Goal: Task Accomplishment & Management: Complete application form

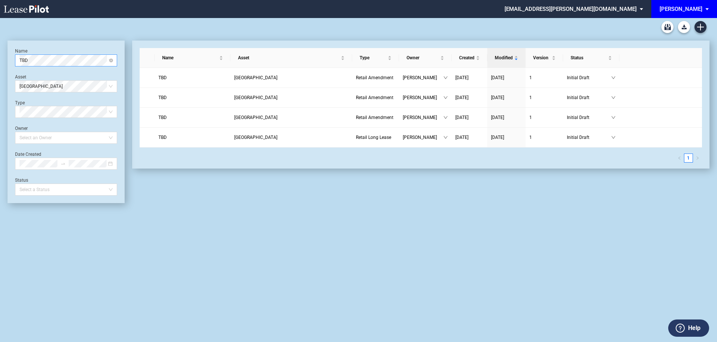
click at [52, 55] on span "TBD" at bounding box center [66, 60] width 93 height 11
click at [44, 78] on div "Simply South Pure Indian Vegetarian" at bounding box center [66, 76] width 90 height 8
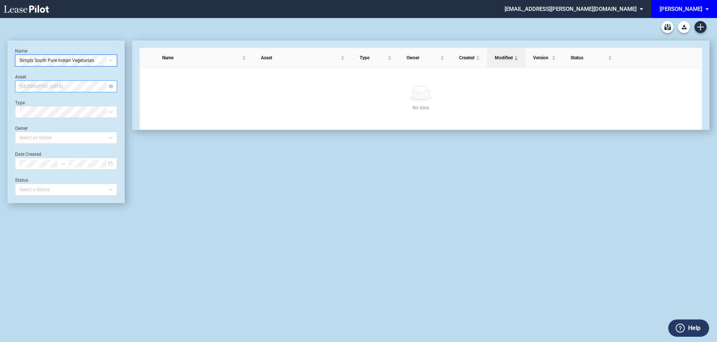
drag, startPoint x: 96, startPoint y: 86, endPoint x: 81, endPoint y: 89, distance: 14.7
click at [96, 87] on span "Park Road Shopping Center" at bounding box center [66, 86] width 93 height 11
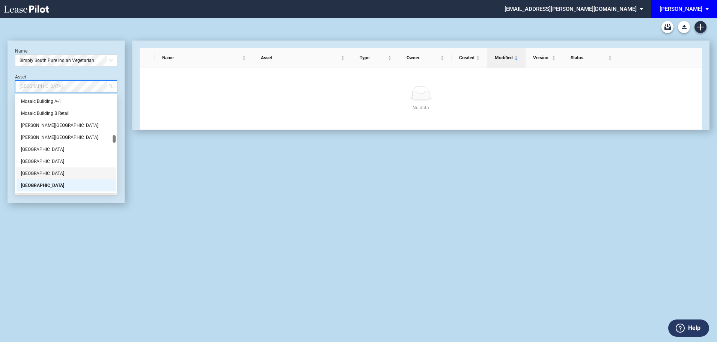
click at [35, 175] on div "[GEOGRAPHIC_DATA]" at bounding box center [66, 174] width 90 height 8
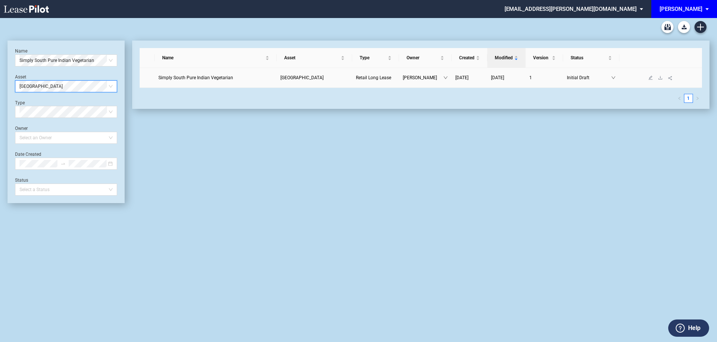
click at [217, 78] on span "Simply South Pure Indian Vegetarian" at bounding box center [195, 77] width 75 height 5
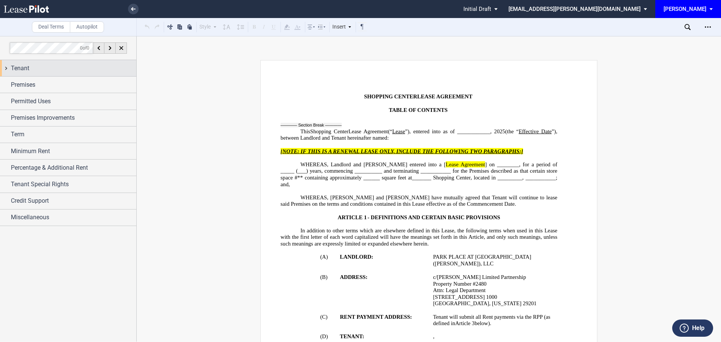
click at [23, 72] on span "Tenant" at bounding box center [20, 68] width 18 height 9
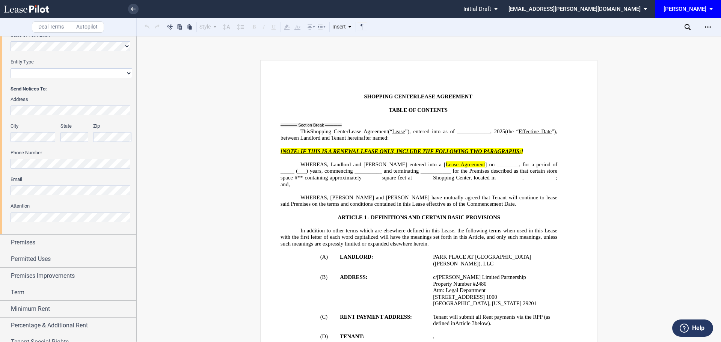
scroll to position [177, 0]
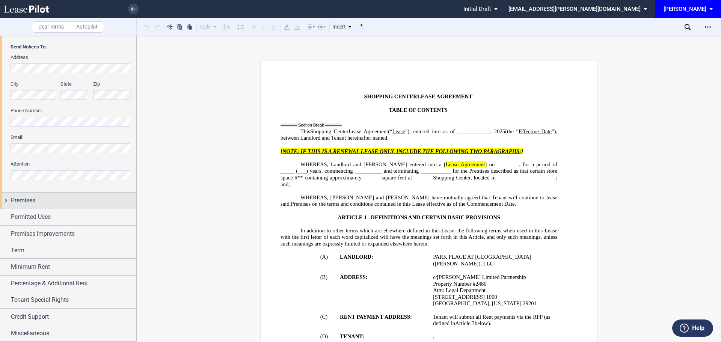
click at [32, 198] on span "Premises" at bounding box center [23, 200] width 24 height 9
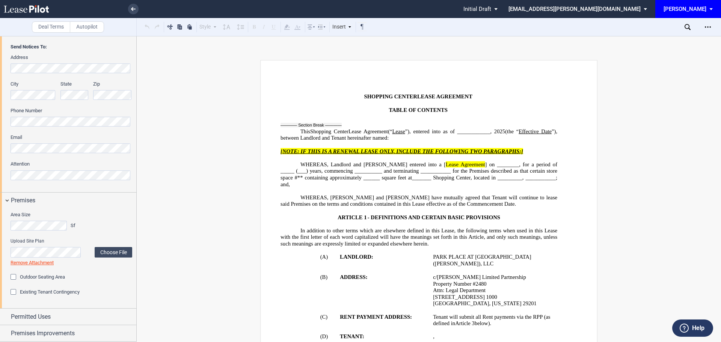
click at [104, 209] on div "Area Size Sf Upload Site Plan Choose File Loading Remove Attachment Outdoor Sea…" at bounding box center [68, 259] width 136 height 100
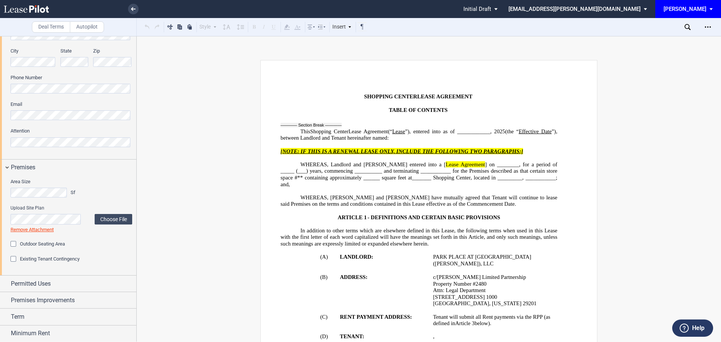
scroll to position [276, 0]
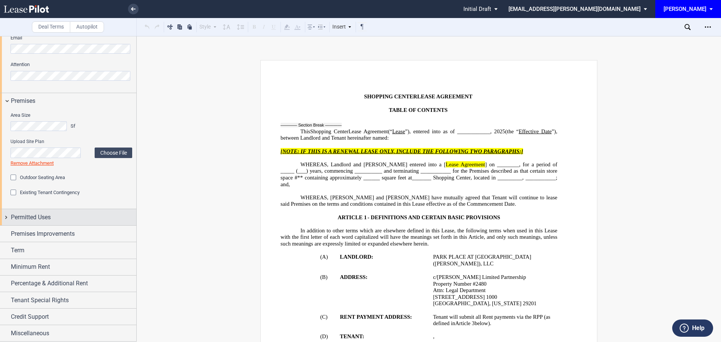
click at [30, 217] on span "Permitted Uses" at bounding box center [31, 217] width 40 height 9
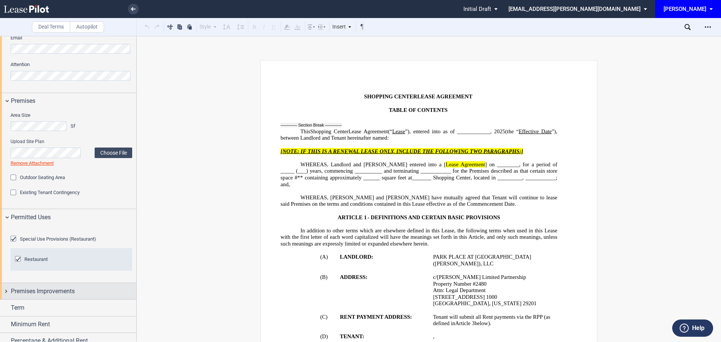
scroll to position [351, 0]
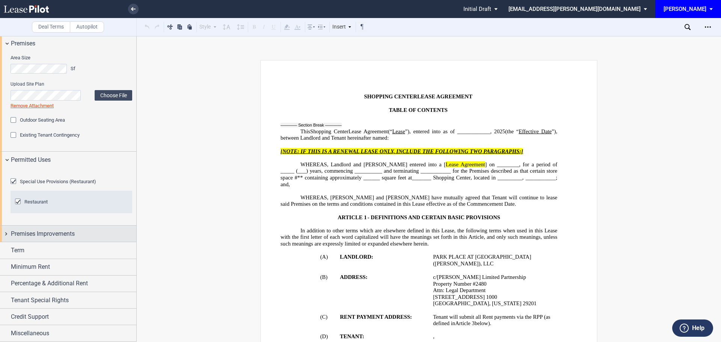
click at [51, 238] on span "Premises Improvements" at bounding box center [43, 233] width 64 height 9
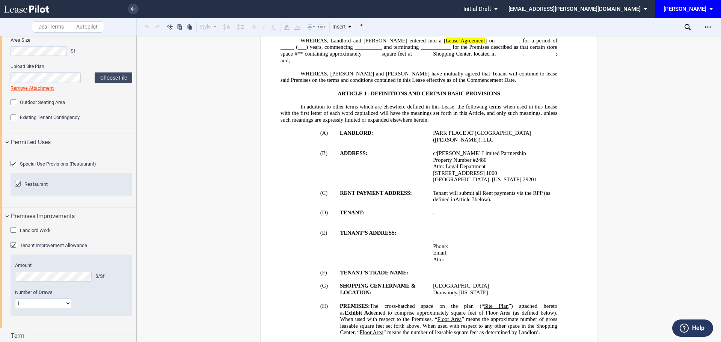
scroll to position [150, 0]
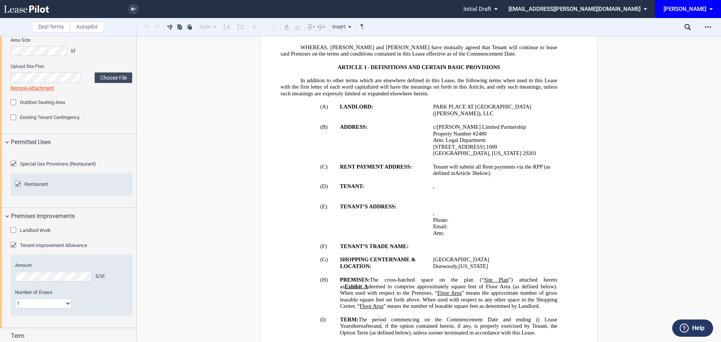
drag, startPoint x: 128, startPoint y: 276, endPoint x: 133, endPoint y: 275, distance: 5.4
click at [129, 242] on div "Landlord Work Landlord Work" at bounding box center [72, 234] width 122 height 15
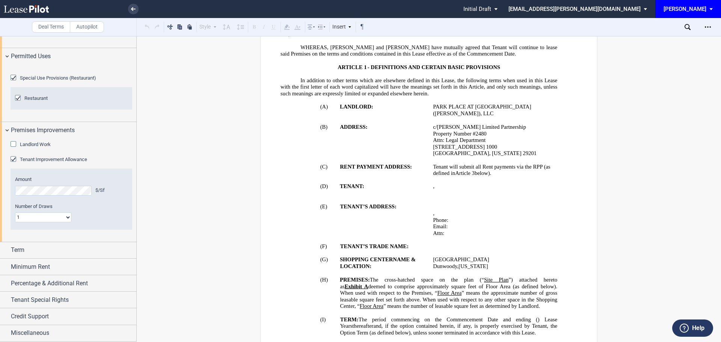
scroll to position [468, 0]
click at [17, 255] on span "Term" at bounding box center [18, 250] width 14 height 9
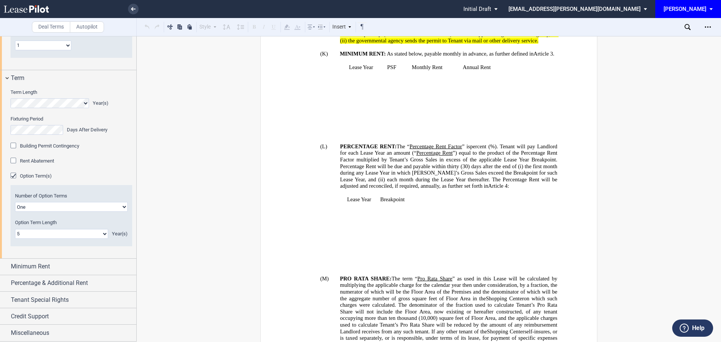
scroll to position [651, 0]
click at [47, 267] on span "Minimum Rent" at bounding box center [30, 266] width 39 height 9
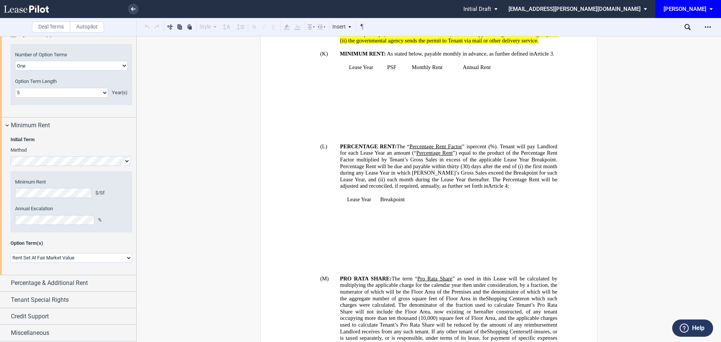
scroll to position [792, 0]
click at [47, 285] on span "Percentage & Additional Rent" at bounding box center [49, 283] width 77 height 9
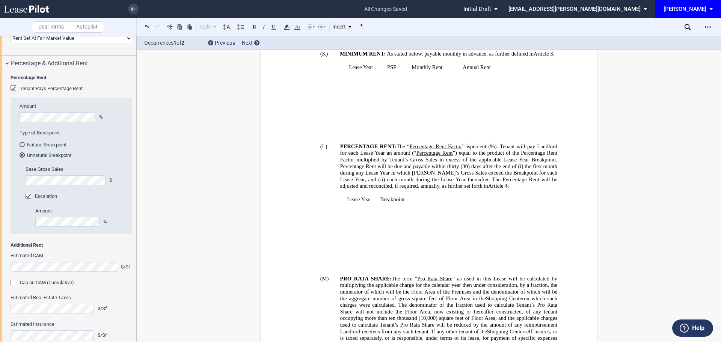
scroll to position [980, 0]
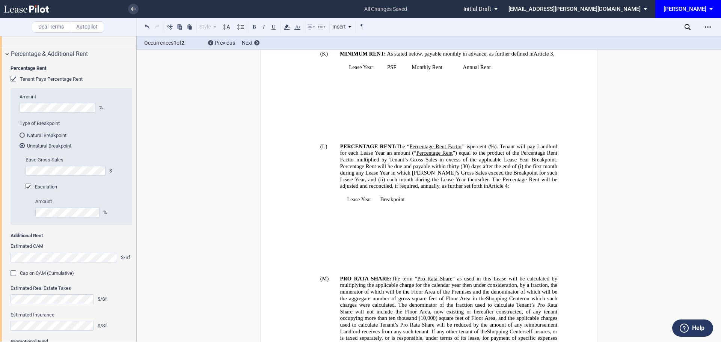
drag, startPoint x: 493, startPoint y: 215, endPoint x: 488, endPoint y: 216, distance: 5.5
click at [493, 215] on generate-table "Lease Year Breakpoint ﻿ ﻿ ﻿ ﻿ ﻿ ﻿ ﻿ ﻿ ﻿ ﻿ ﻿ ﻿ ﻿ ﻿ ﻿ ﻿ ﻿ ﻿ ﻿ ﻿ ﻿ ﻿ ﻿ ﻿ ﻿ ﻿ ﻿ ﻿ ﻿…" at bounding box center [419, 232] width 277 height 73
click at [12, 225] on div "Base Gross Sales $ Escalation Amount %" at bounding box center [74, 172] width 126 height 105
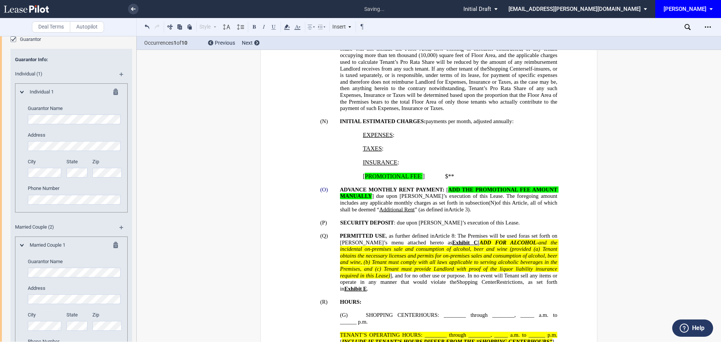
scroll to position [1846, 0]
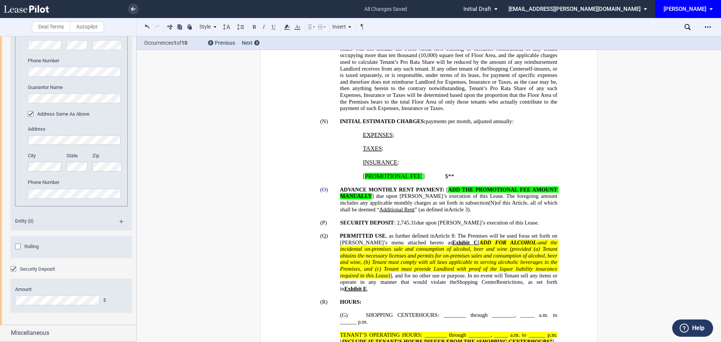
click at [0, 304] on html ".bocls-1{fill:#26354a;fill-rule:evenodd} Loading... × all changes saved Pending…" at bounding box center [360, 171] width 721 height 342
click at [480, 246] on span "ADD FOR ALCOHOL" at bounding box center [508, 243] width 57 height 6
click at [438, 226] on p "﻿" at bounding box center [419, 229] width 277 height 7
click at [416, 220] on span "﻿,745.31" at bounding box center [408, 223] width 17 height 6
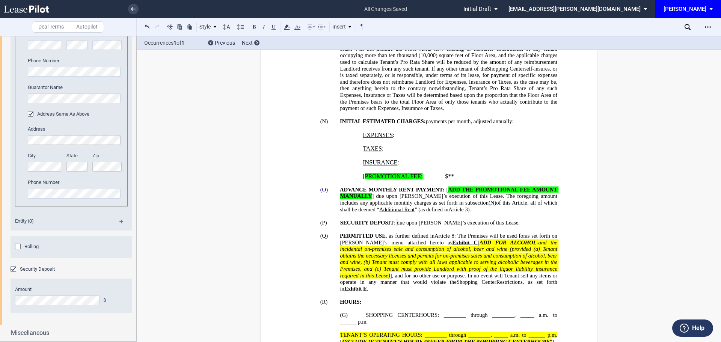
click at [389, 173] on span "PROMOTIONAL FEE:" at bounding box center [394, 176] width 58 height 7
click at [415, 265] on span "Tenant obtains the necessary licenses and permits for on-premises sales and con…" at bounding box center [449, 256] width 219 height 20
click at [39, 330] on span "Miscellaneous" at bounding box center [30, 333] width 38 height 9
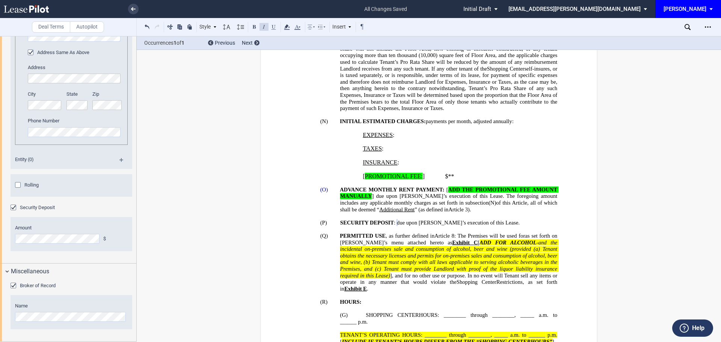
scroll to position [1094, 0]
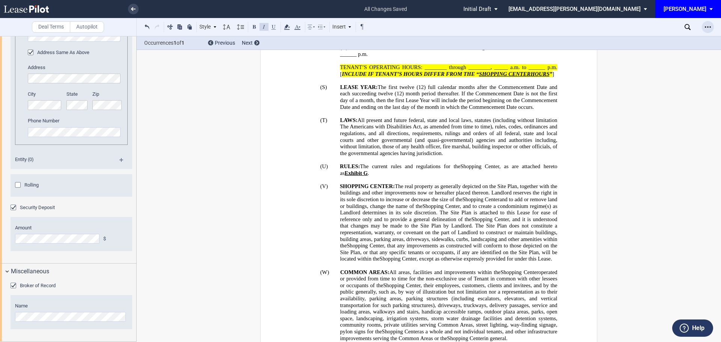
click at [706, 27] on icon "Open Lease options menu" at bounding box center [708, 27] width 6 height 6
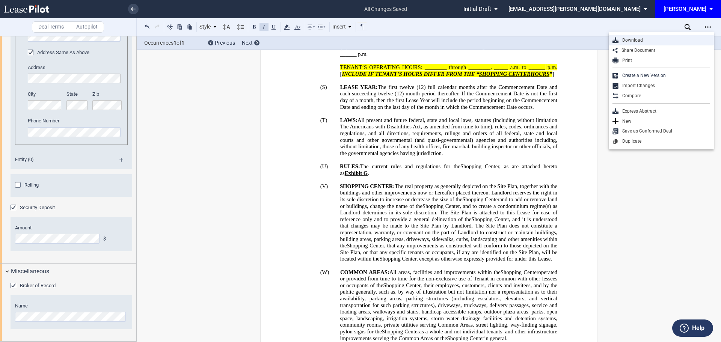
click at [621, 42] on div "Download" at bounding box center [664, 40] width 92 height 6
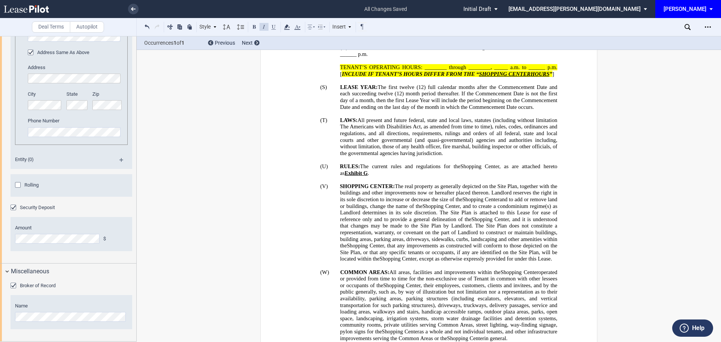
drag, startPoint x: 134, startPoint y: 309, endPoint x: 134, endPoint y: 114, distance: 194.5
click at [134, 114] on div at bounding box center [68, 189] width 137 height 306
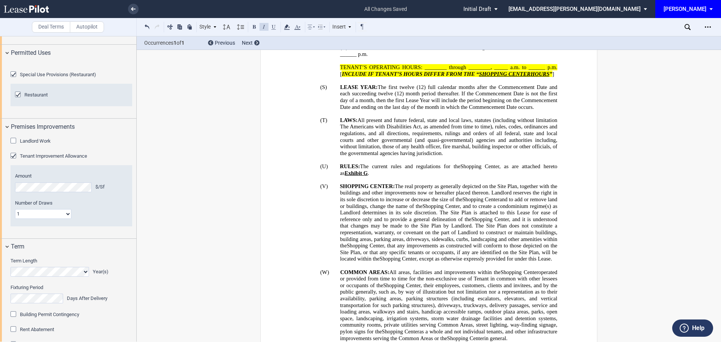
scroll to position [451, 0]
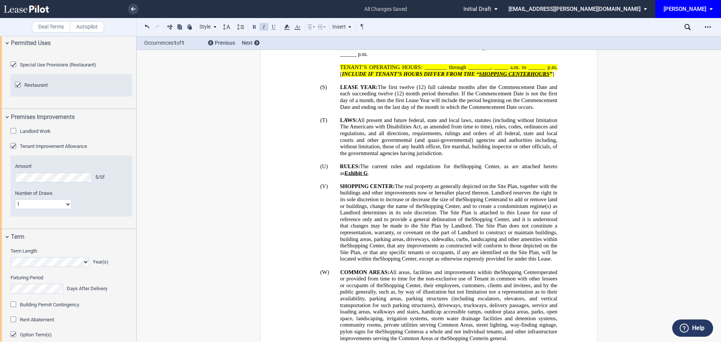
click at [69, 209] on select "1 Multiple" at bounding box center [43, 204] width 56 height 10
select select "multiple"
click at [15, 209] on select "1 Multiple" at bounding box center [43, 204] width 56 height 10
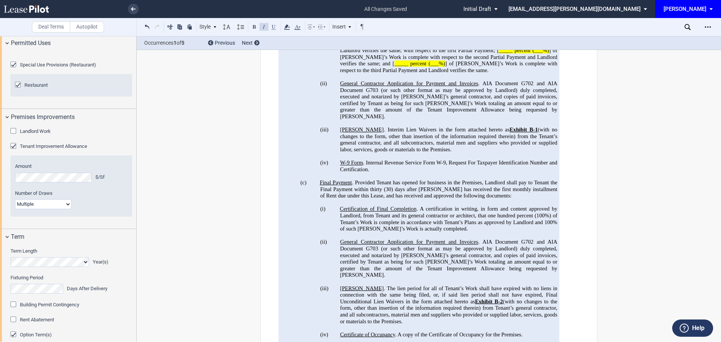
scroll to position [1643, 0]
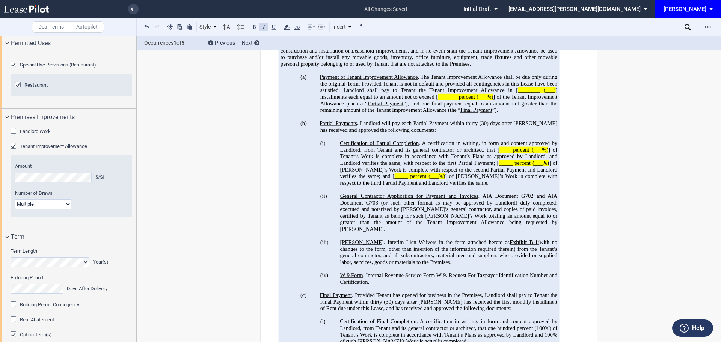
click at [371, 305] on div "!!SET_LEVEL_2!! !!ARTICLE_LEVEL_3!! 1A.1 TENANT IMPROVEMENT ALLOWANCE. Subject …" at bounding box center [419, 298] width 277 height 595
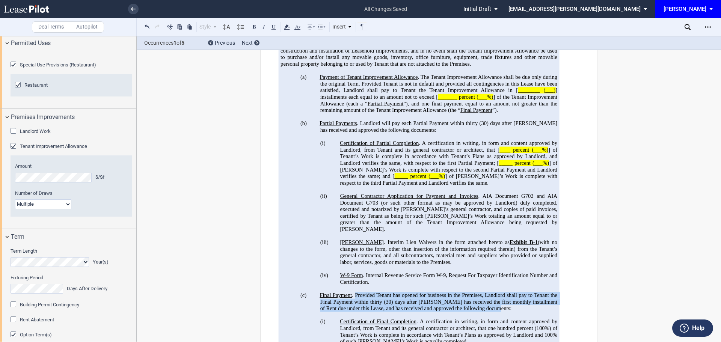
drag, startPoint x: 353, startPoint y: 308, endPoint x: 485, endPoint y: 320, distance: 132.7
click at [485, 312] on p "(c) Final Payment . Provided Tenant has opened for business in the Premises, La…" at bounding box center [438, 302] width 237 height 20
copy span ". Provided Tenant has opened for business in the Premises, Landlord shall pay t…"
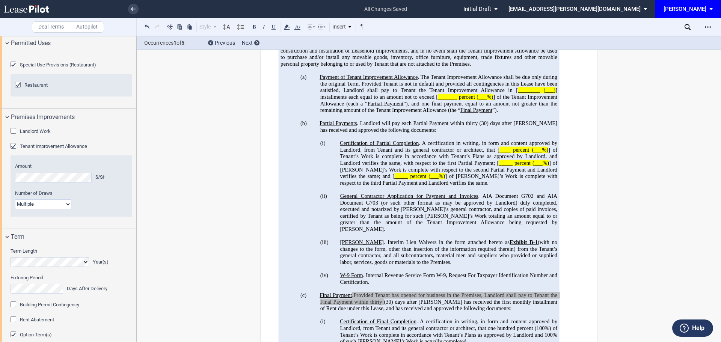
scroll to position [1680, 0]
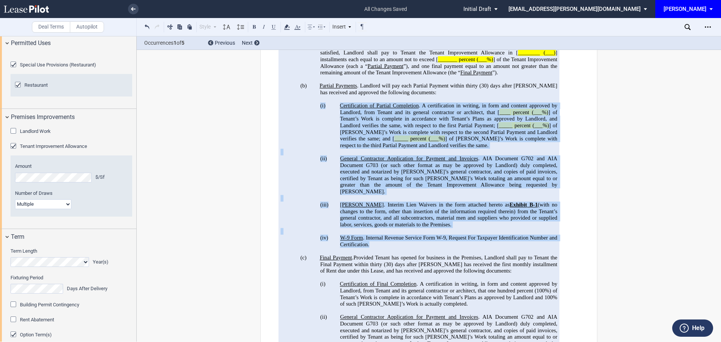
drag, startPoint x: 319, startPoint y: 125, endPoint x: 551, endPoint y: 259, distance: 267.6
click at [551, 259] on div "!!SET_LEVEL_2!! !!ARTICLE_LEVEL_3!! 1A.1 TENANT IMPROVEMENT ALLOWANCE. Subject …" at bounding box center [419, 261] width 277 height 595
copy div "(l) Ipsumdolorsit am Consect Adipiscing . E seddoeiusmodt in utlabor, et dolo m…"
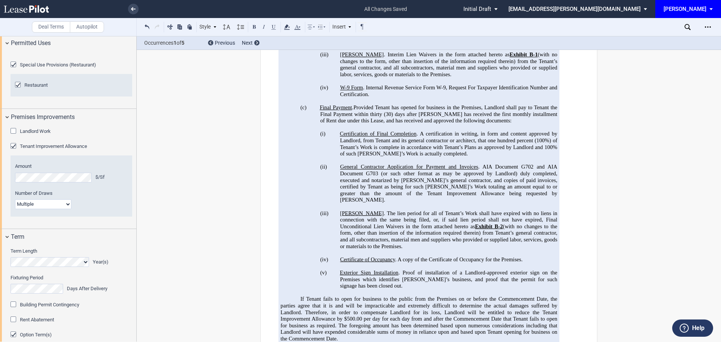
scroll to position [1605, 0]
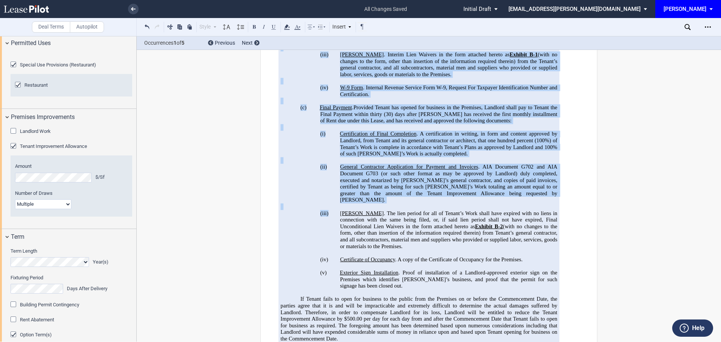
scroll to position [1981, 0]
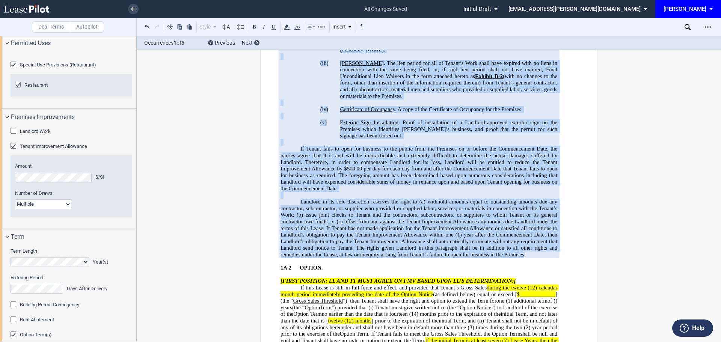
drag, startPoint x: 279, startPoint y: 69, endPoint x: 522, endPoint y: 264, distance: 311.2
copy div "4L.7 IPSUMD SITAMETCONS ADIPISCIN. Elitsed do eiu temporinci ut labo Etdolor, M…"
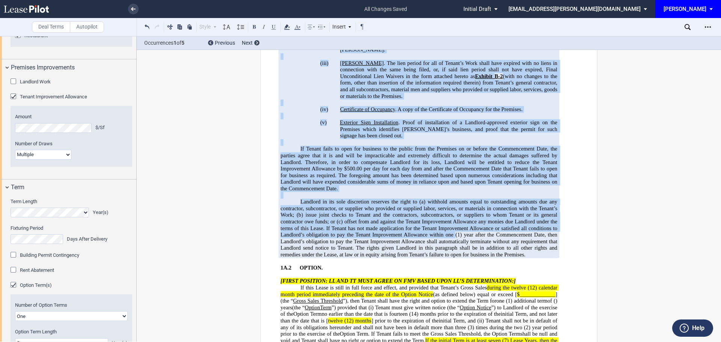
scroll to position [488, 0]
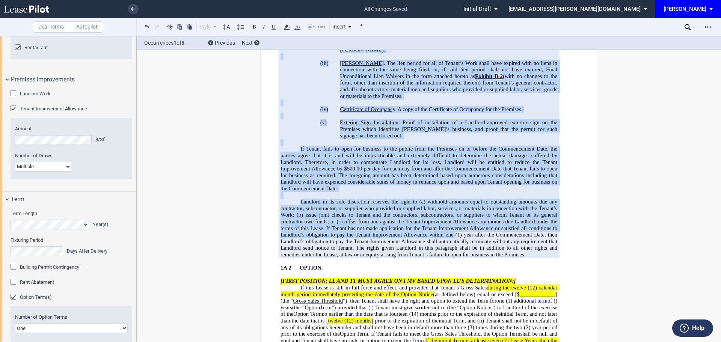
click at [14, 98] on div "Landlord Work" at bounding box center [15, 95] width 8 height 8
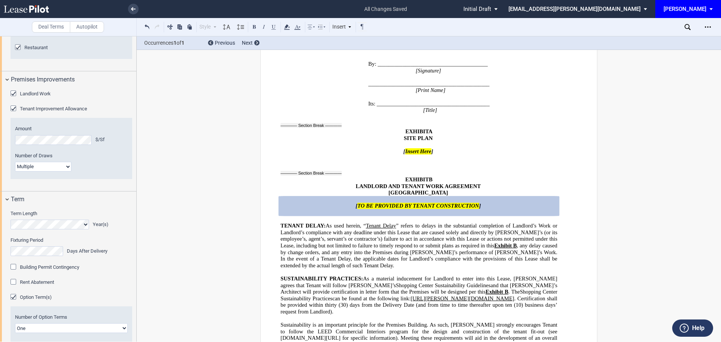
scroll to position [15477, 0]
